Goal: Check status

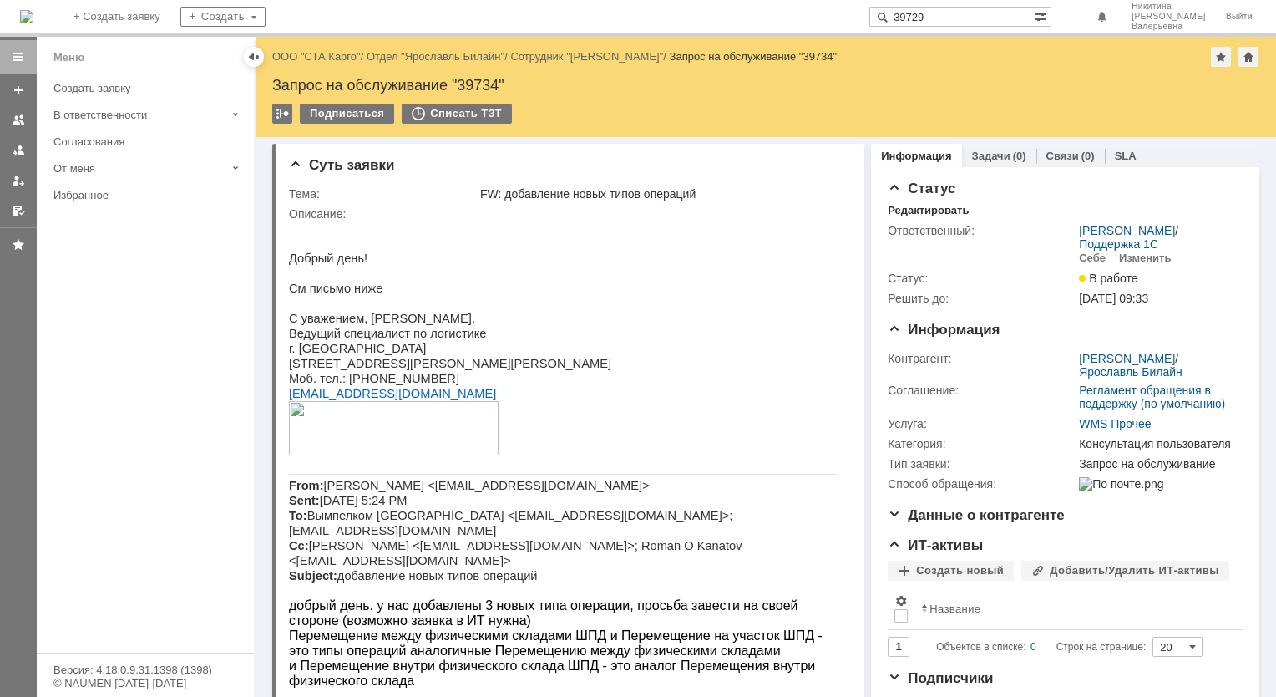
type input "39729"
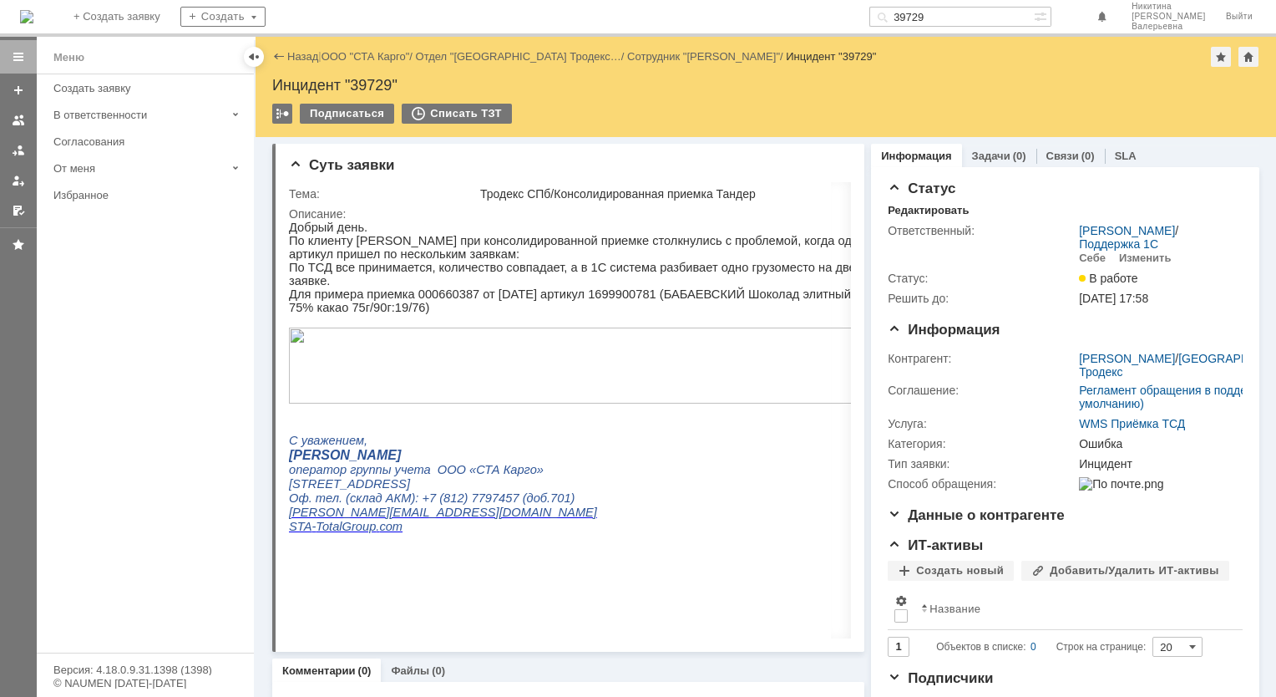
click at [360, 84] on div "Инцидент "39729"" at bounding box center [765, 85] width 987 height 17
copy div "39729"
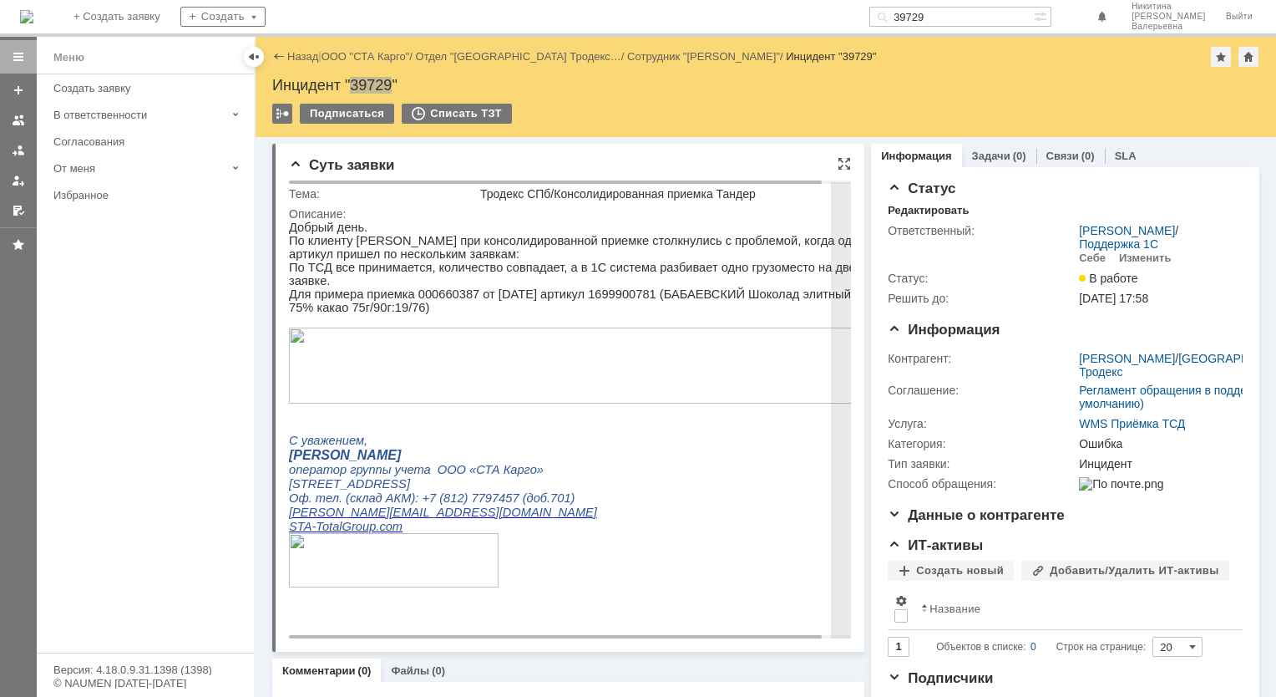
click at [443, 287] on p "Для примера приемка 000660387 от [DATE] артикул 1699900781 (БАБАЕВСКИЙ Шоколад …" at bounding box center [581, 300] width 585 height 27
copy p "000660387"
